Goal: Task Accomplishment & Management: Manage account settings

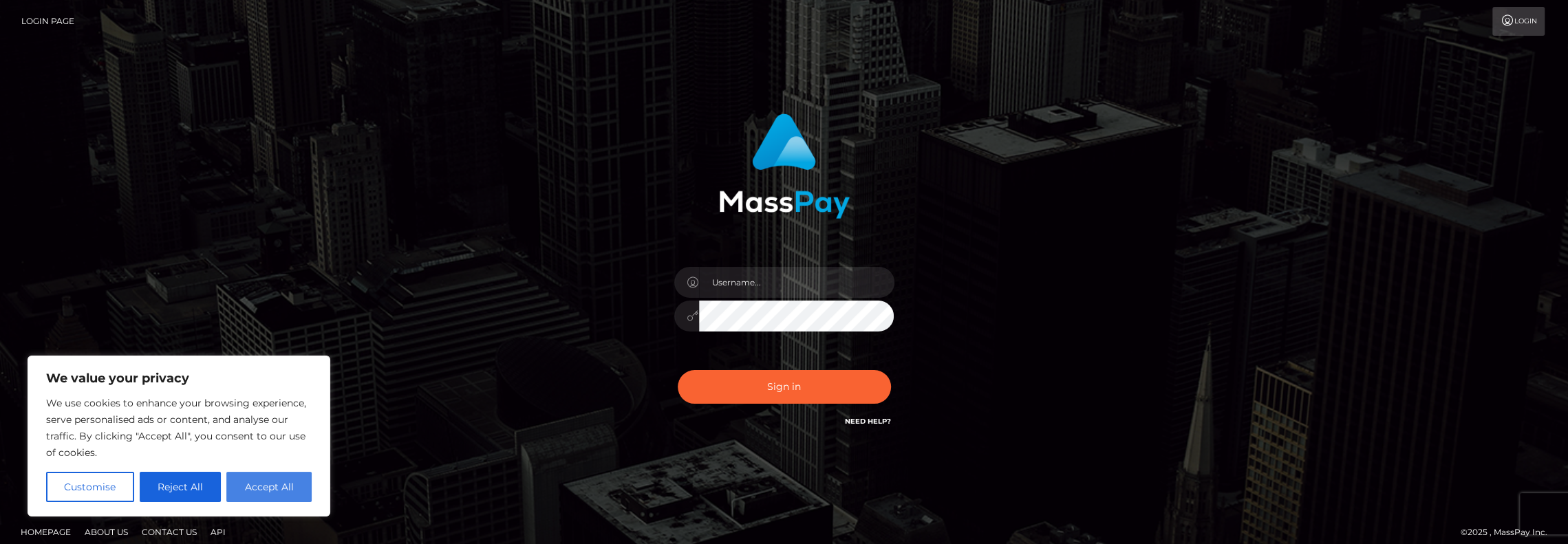
click at [270, 486] on button "Accept All" at bounding box center [269, 487] width 86 height 30
checkbox input "true"
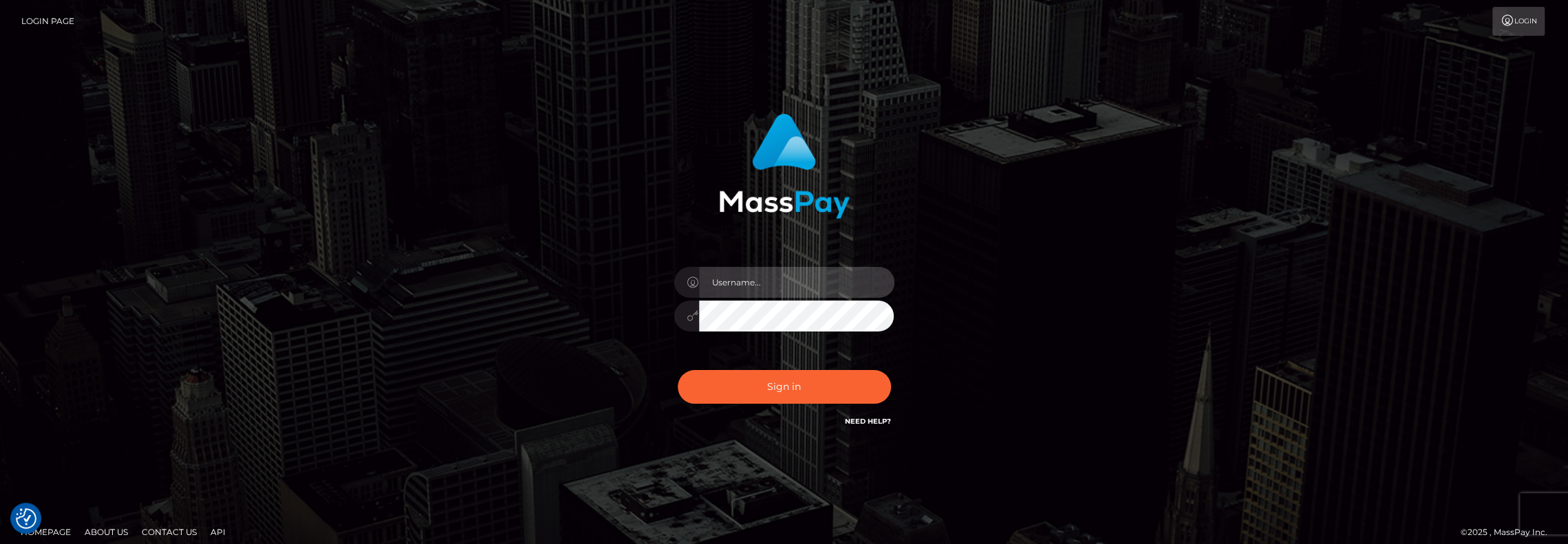
type input "ruckzuckfit@gmail.com"
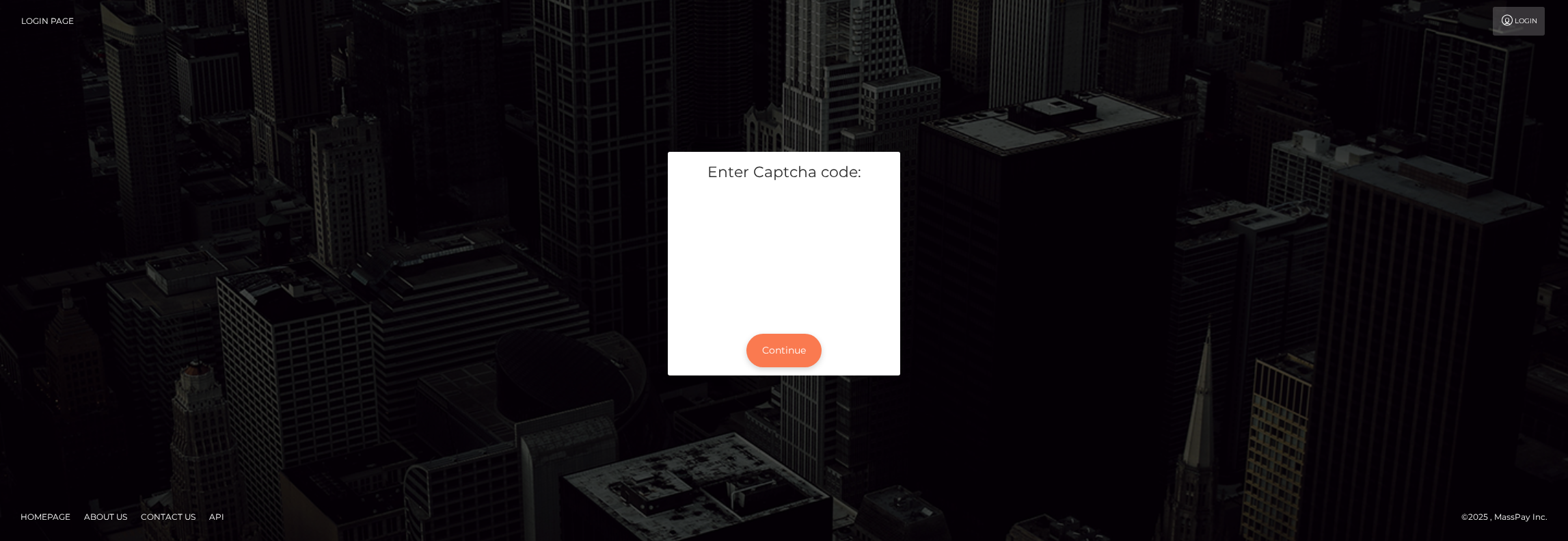
click at [790, 351] on button "Continue" at bounding box center [784, 351] width 75 height 34
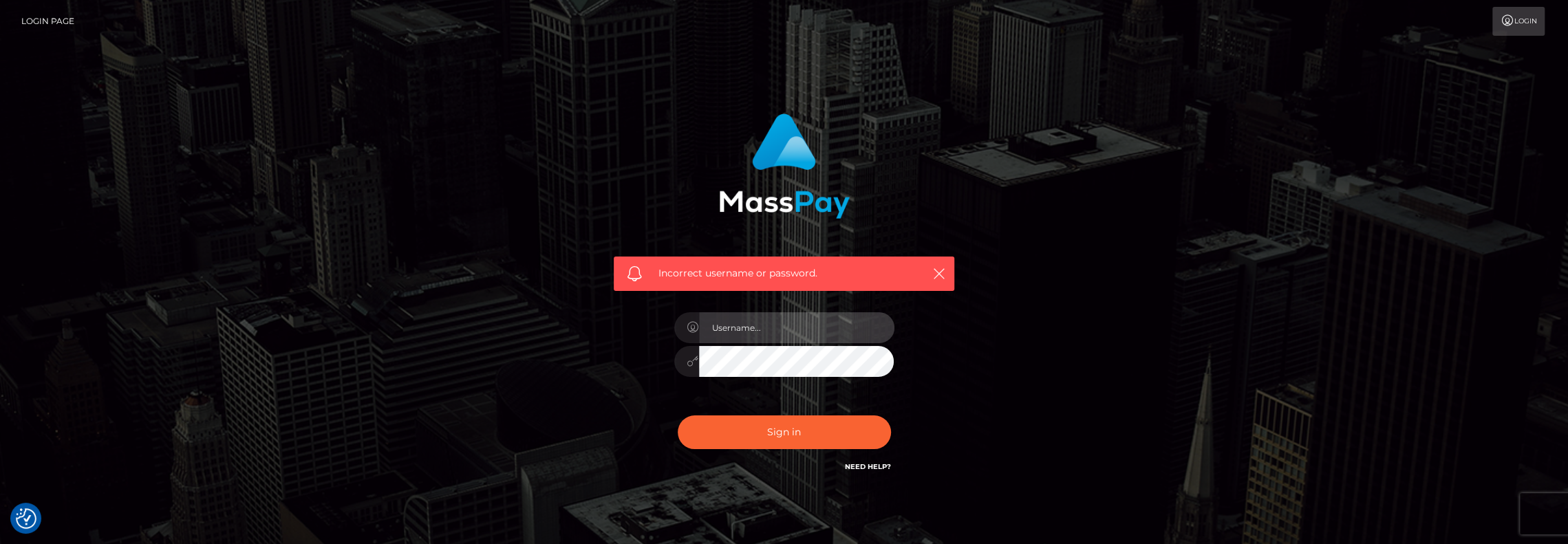
type input "[EMAIL_ADDRESS][DOMAIN_NAME]"
type input "ruckzuckfit@gmail.com"
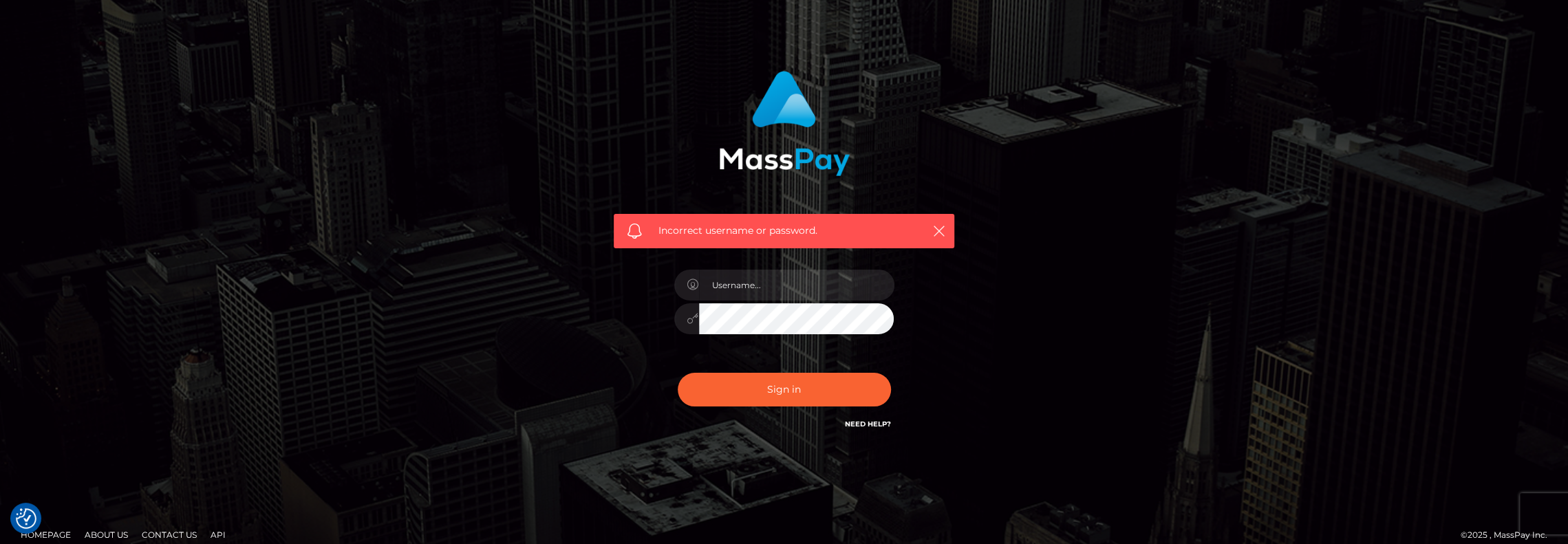
scroll to position [57, 0]
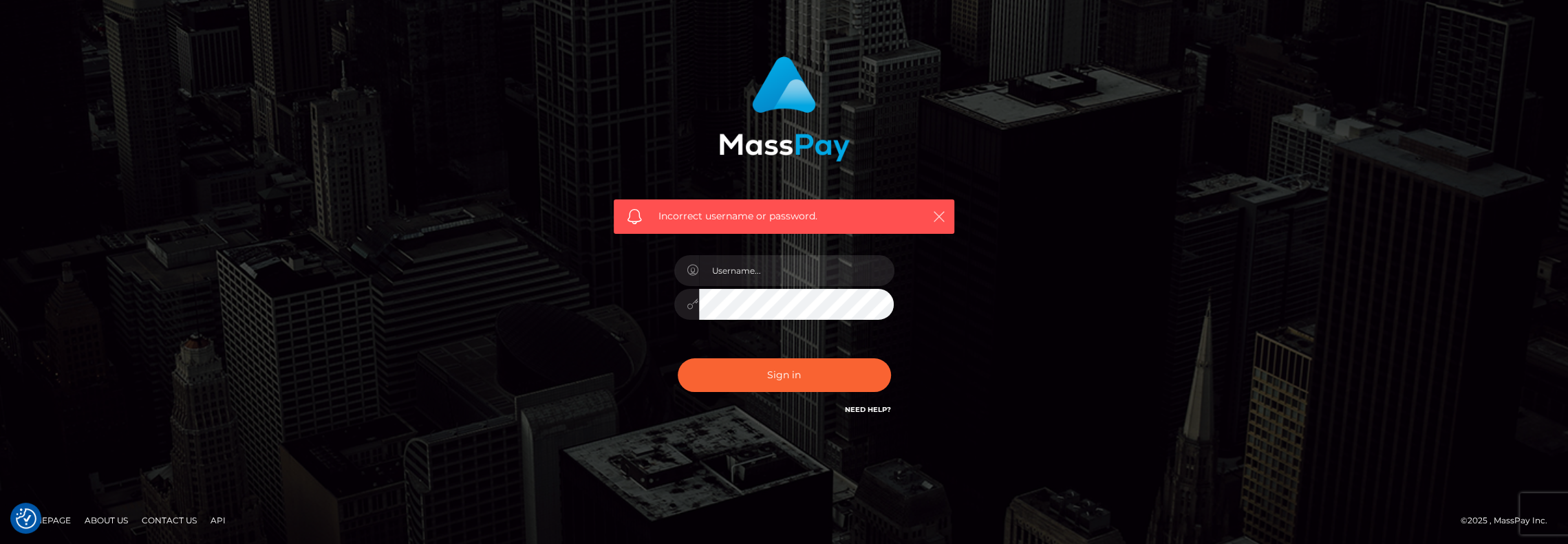
click at [946, 215] on button "button" at bounding box center [938, 217] width 17 height 17
click at [935, 214] on icon "button" at bounding box center [938, 217] width 14 height 14
click at [935, 212] on icon "button" at bounding box center [938, 217] width 14 height 14
click at [938, 211] on icon "button" at bounding box center [938, 217] width 14 height 14
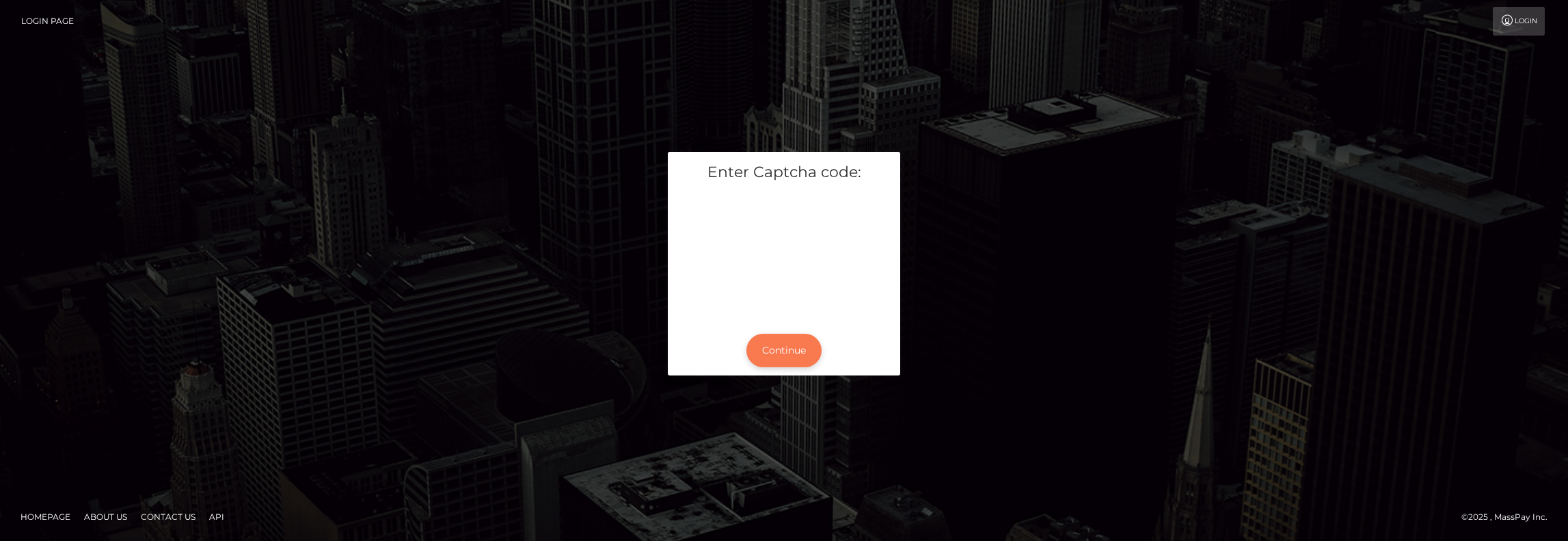
click at [787, 352] on button "Continue" at bounding box center [784, 351] width 75 height 34
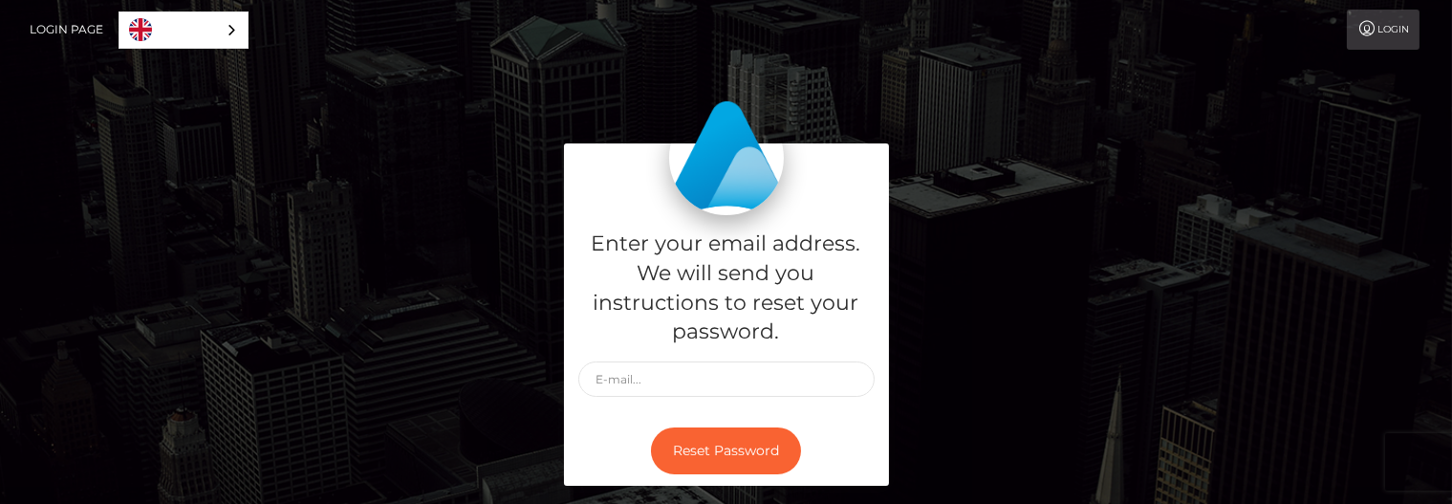
click at [1380, 38] on link "Login" at bounding box center [1383, 30] width 73 height 40
